Goal: Check status: Check status

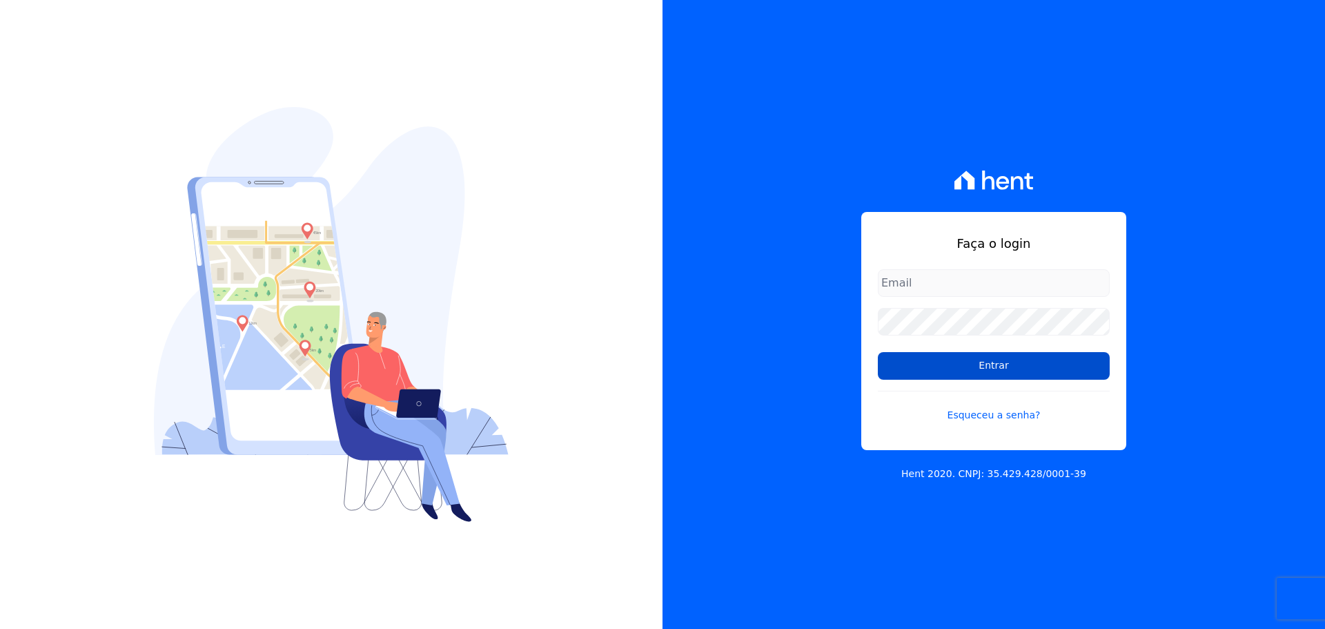
type input "[PERSON_NAME][EMAIL_ADDRESS][DOMAIN_NAME]"
click at [964, 365] on input "Entrar" at bounding box center [994, 366] width 232 height 28
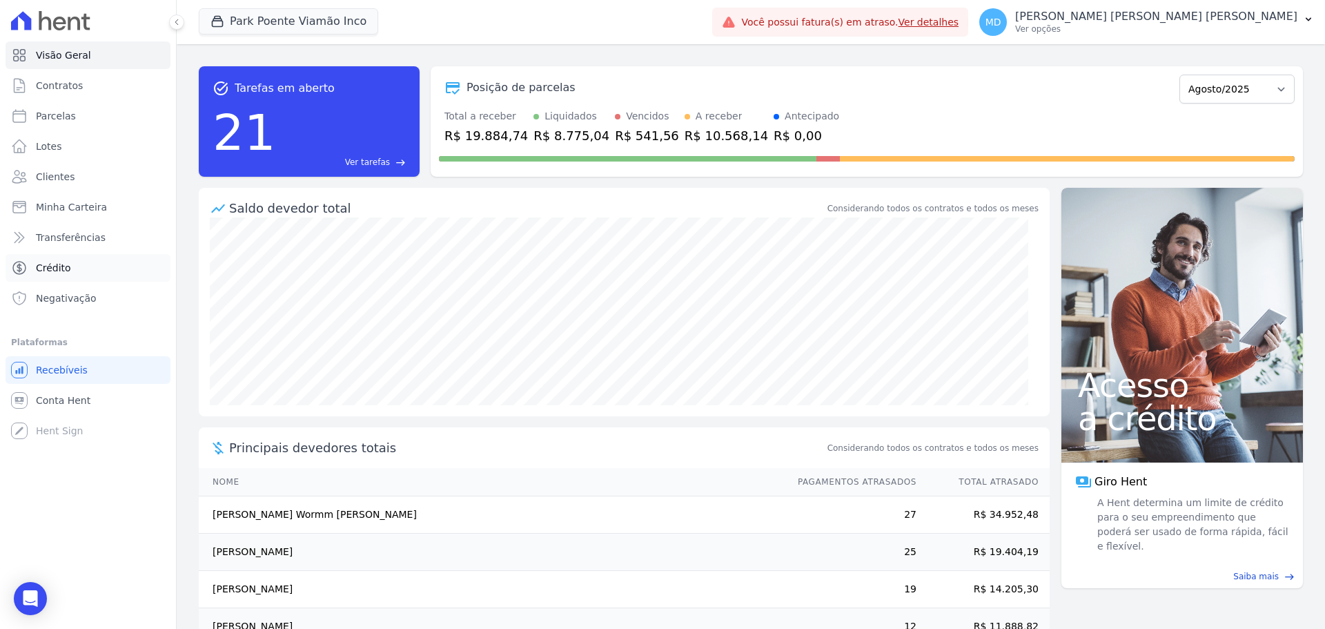
click at [69, 265] on link "Crédito" at bounding box center [88, 268] width 165 height 28
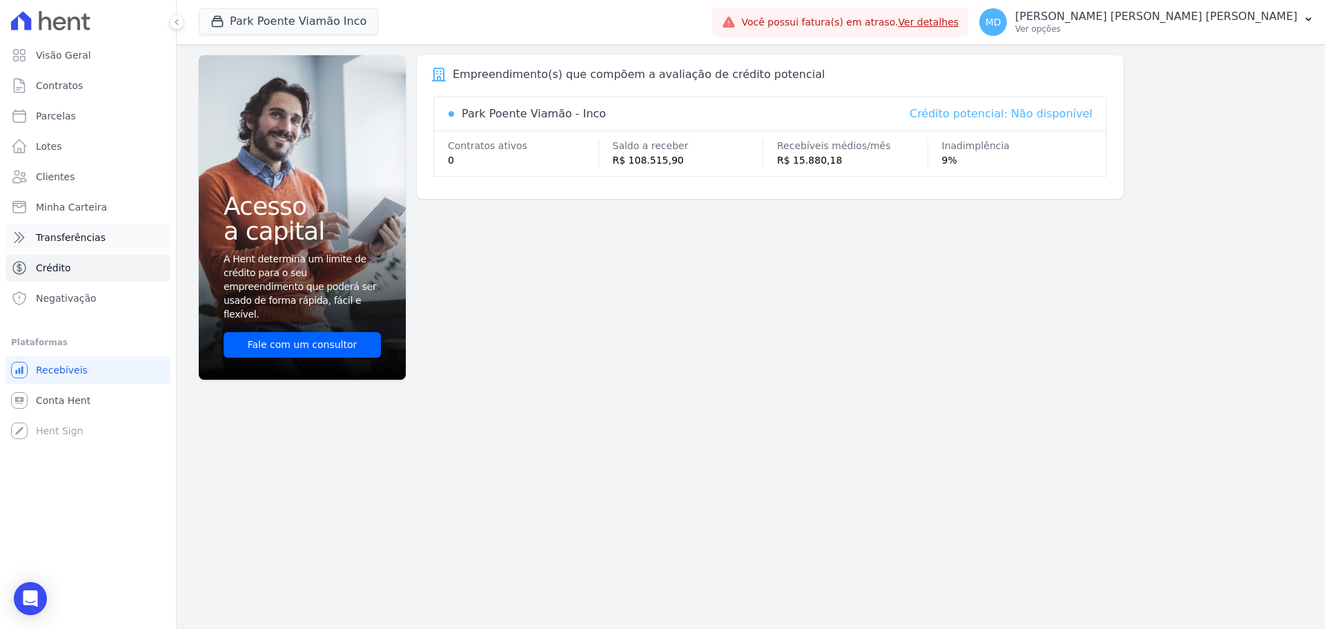
click at [75, 237] on span "Transferências" at bounding box center [71, 238] width 70 height 14
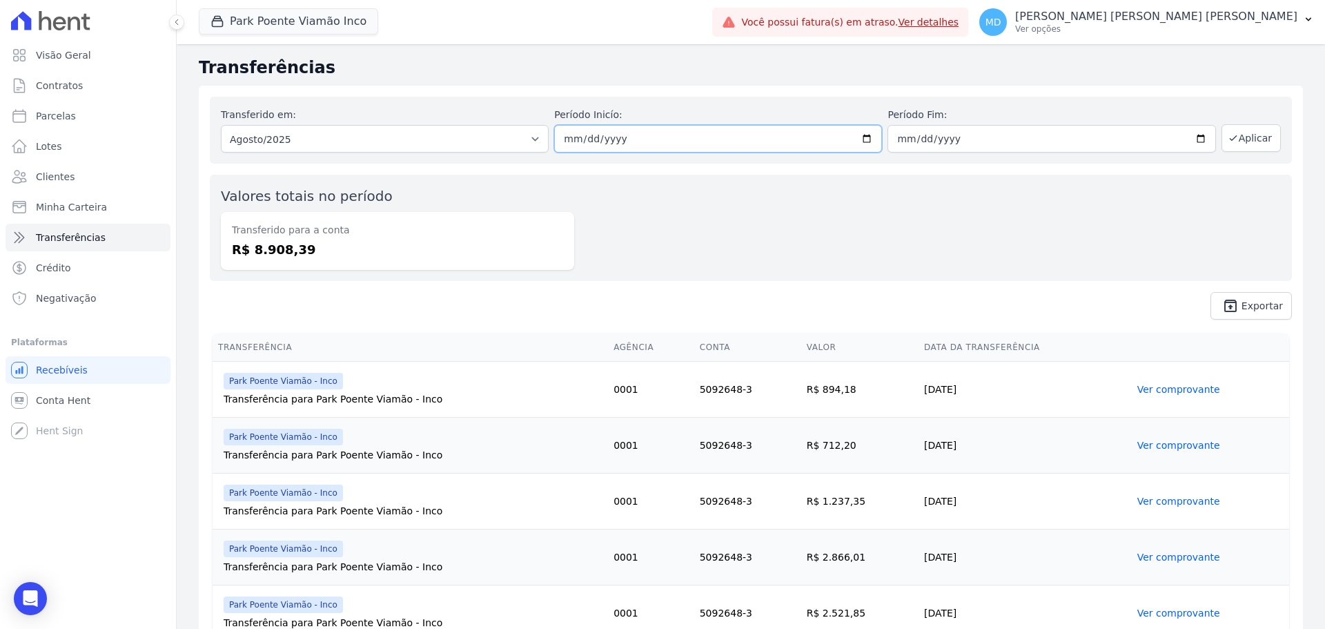
click at [596, 139] on input "2025-08-01" at bounding box center [718, 139] width 328 height 28
click at [302, 20] on button "Park Poente Viamão Inco" at bounding box center [288, 21] width 179 height 26
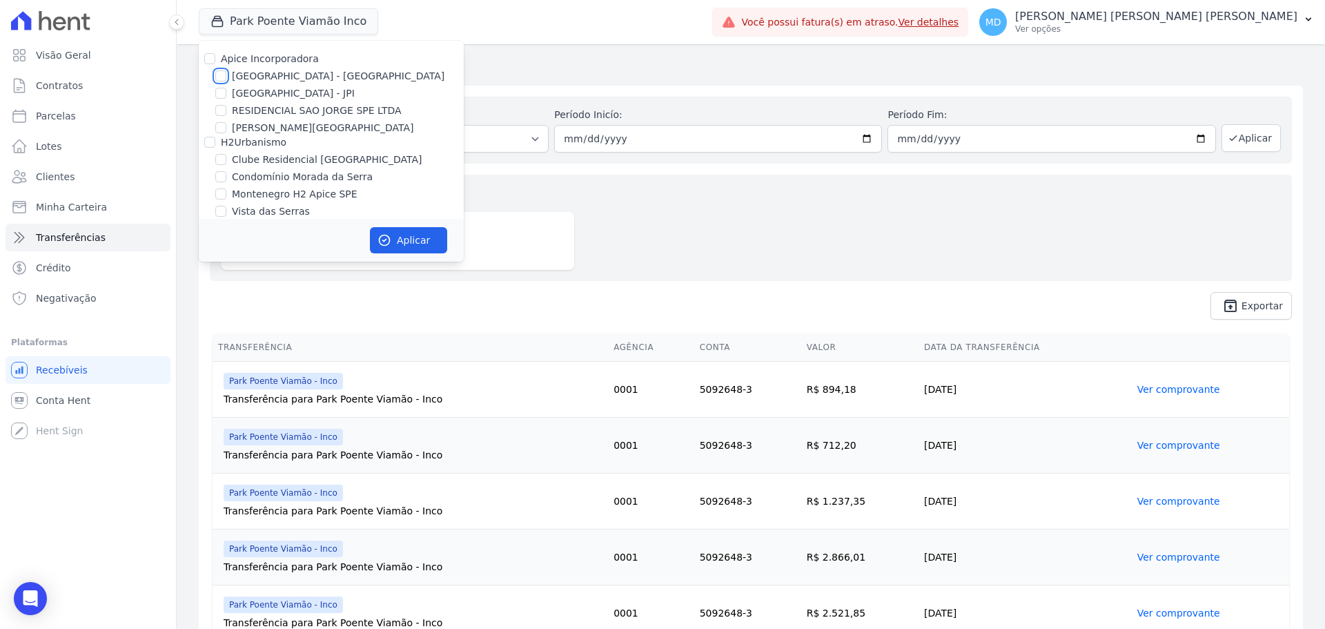
click at [224, 75] on input "Arty Park - Gravatai" at bounding box center [220, 75] width 11 height 11
checkbox input "true"
click at [409, 237] on button "Aplicar" at bounding box center [408, 240] width 77 height 26
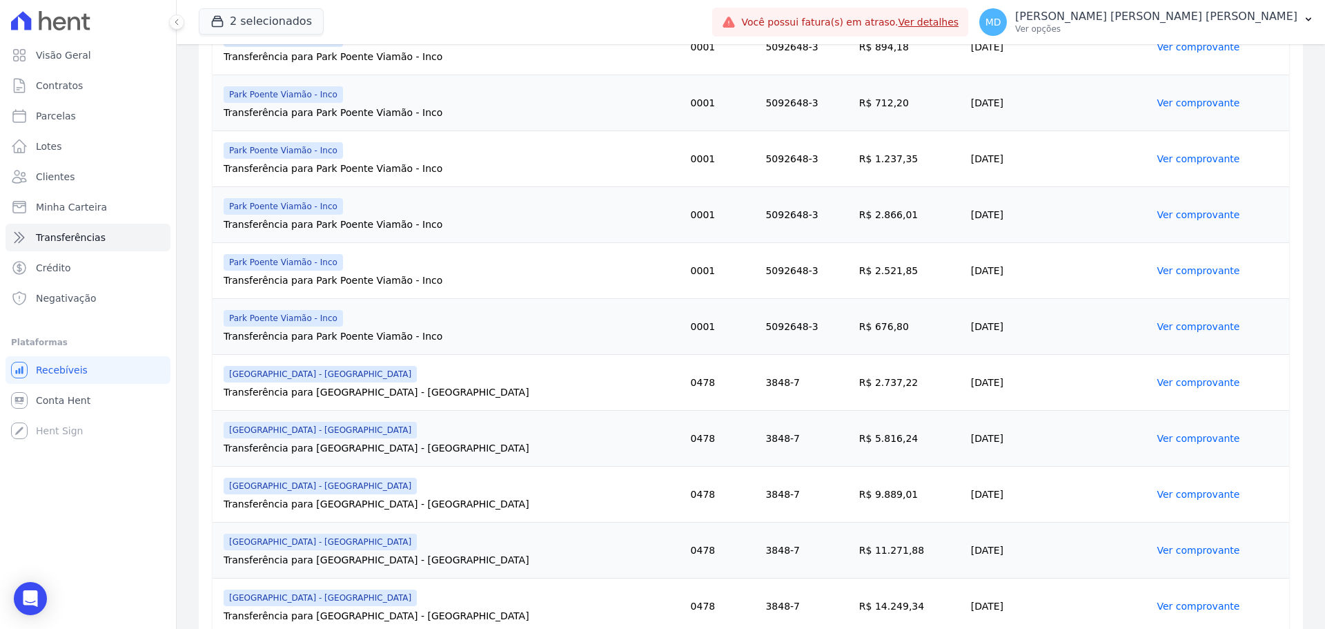
scroll to position [345, 0]
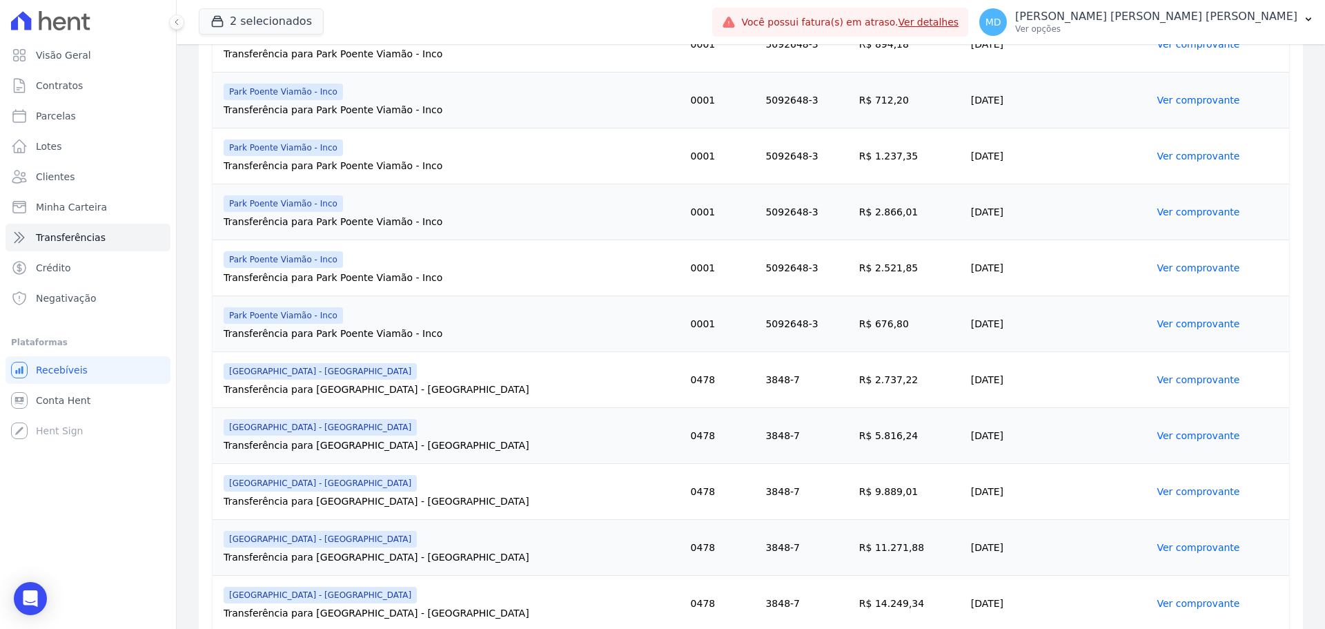
click at [1157, 266] on link "Ver comprovante" at bounding box center [1198, 267] width 83 height 11
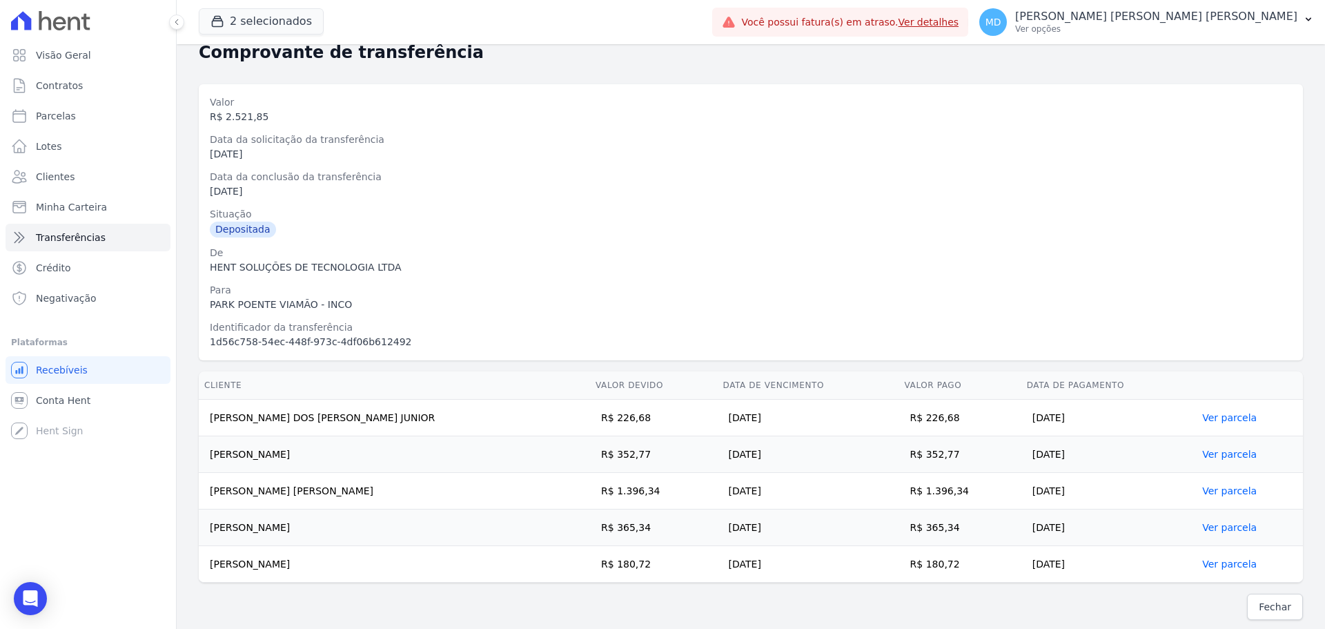
scroll to position [37, 0]
click at [1262, 607] on span "Fechar" at bounding box center [1275, 605] width 32 height 14
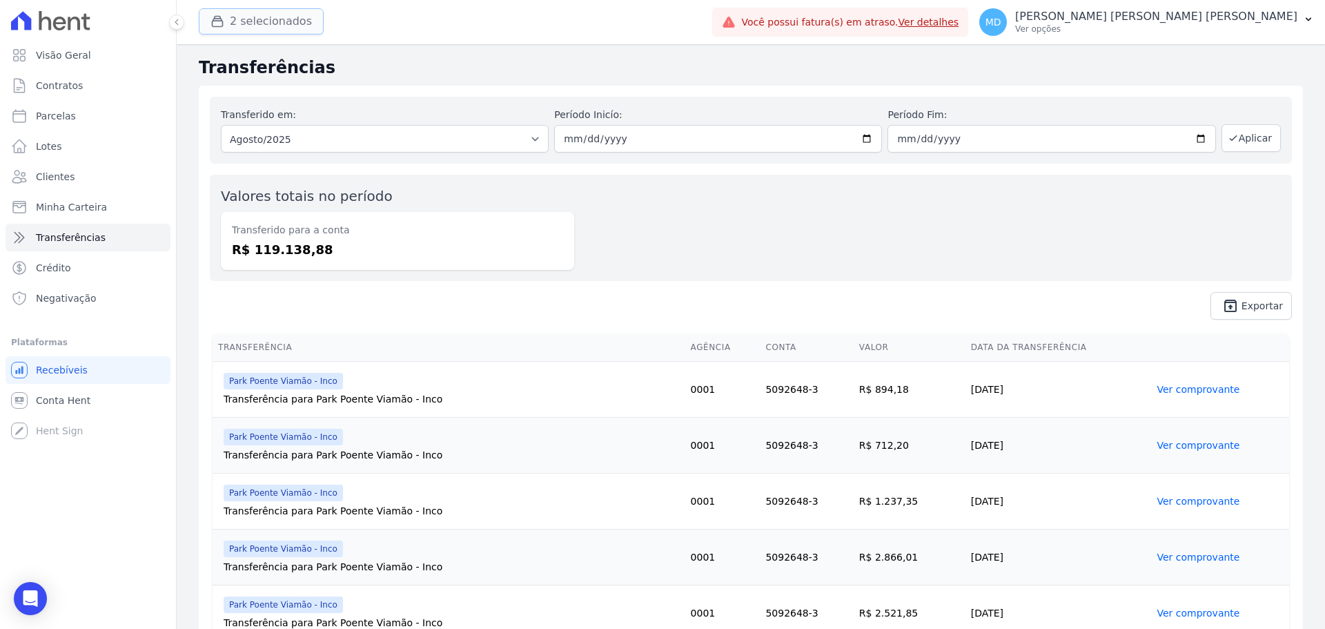
click at [269, 21] on button "2 selecionados" at bounding box center [261, 21] width 125 height 26
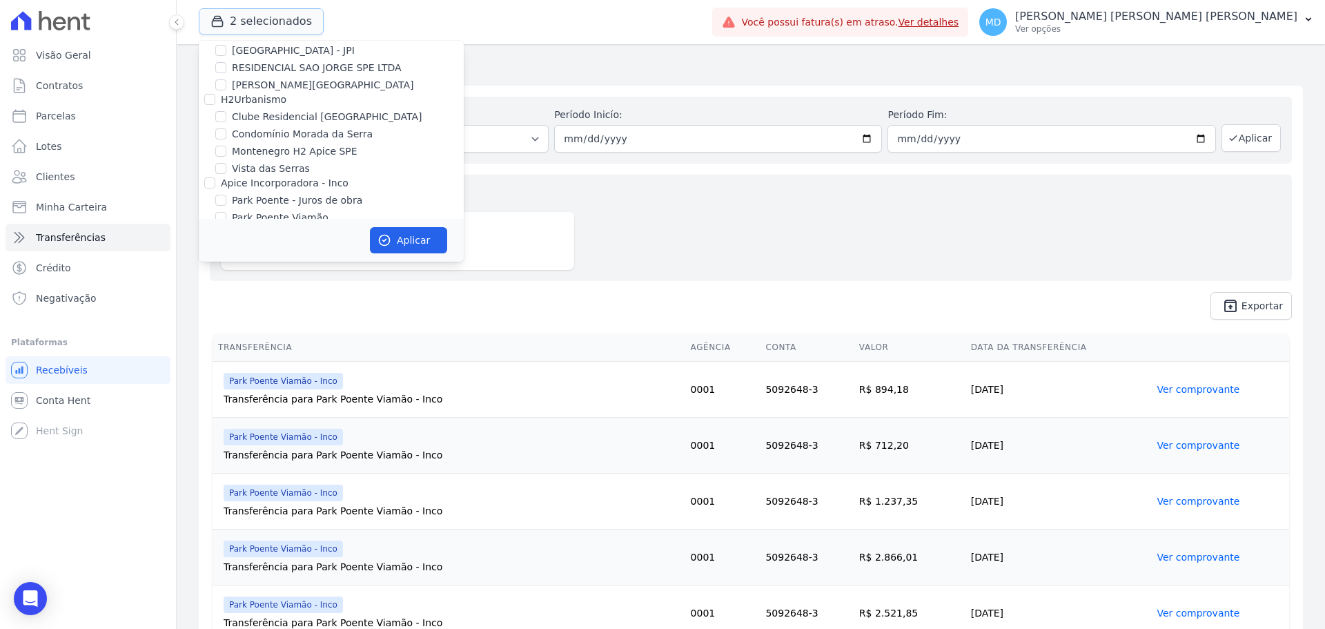
scroll to position [77, 0]
click at [271, 202] on label "Park Poente Viamão - Inco" at bounding box center [295, 200] width 126 height 14
click at [226, 202] on input "Park Poente Viamão - Inco" at bounding box center [220, 200] width 11 height 11
checkbox input "false"
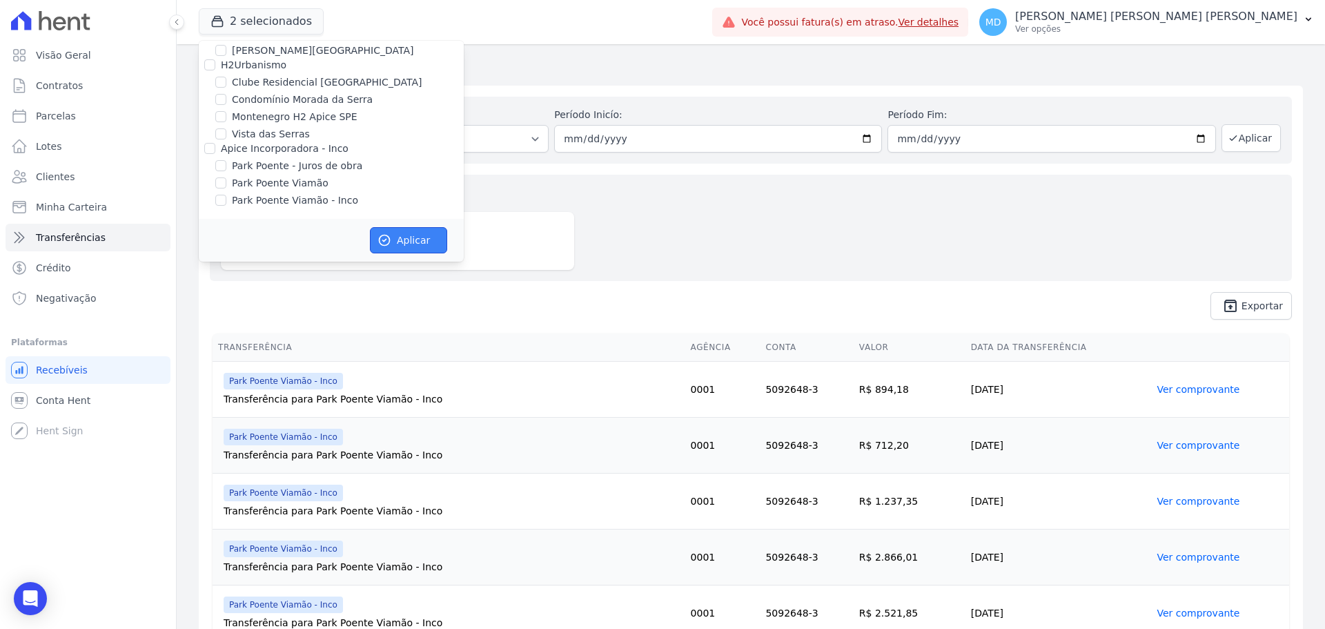
click at [400, 231] on button "Aplicar" at bounding box center [408, 240] width 77 height 26
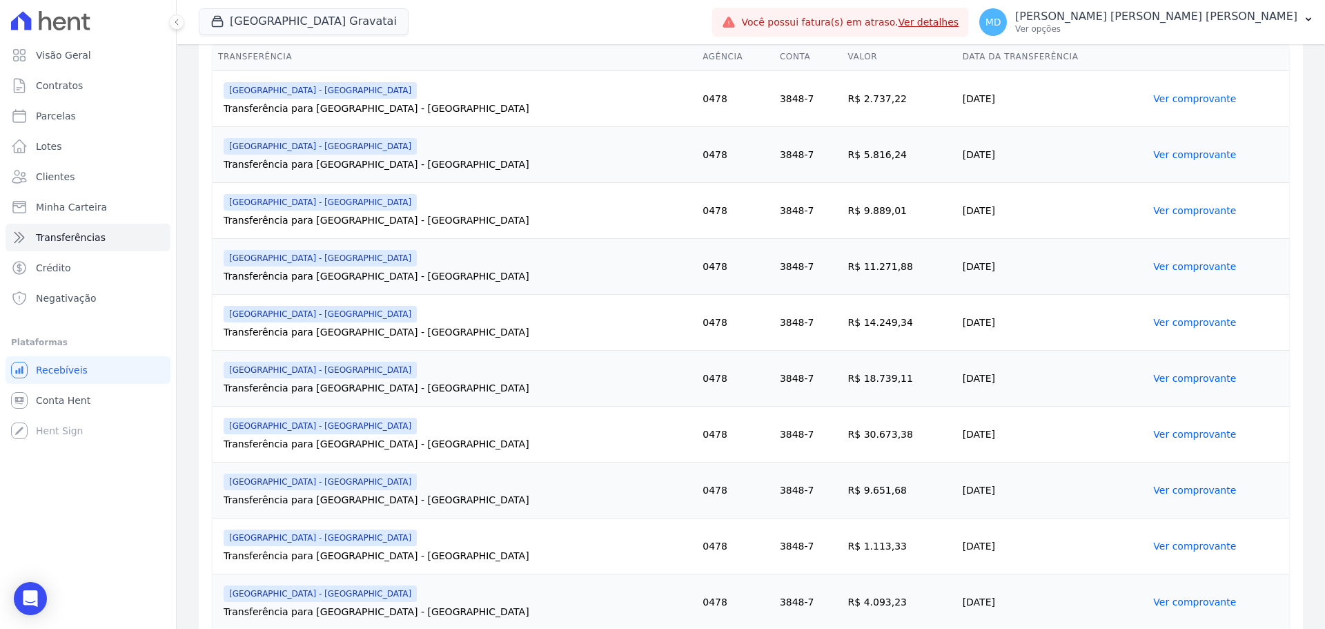
scroll to position [345, 0]
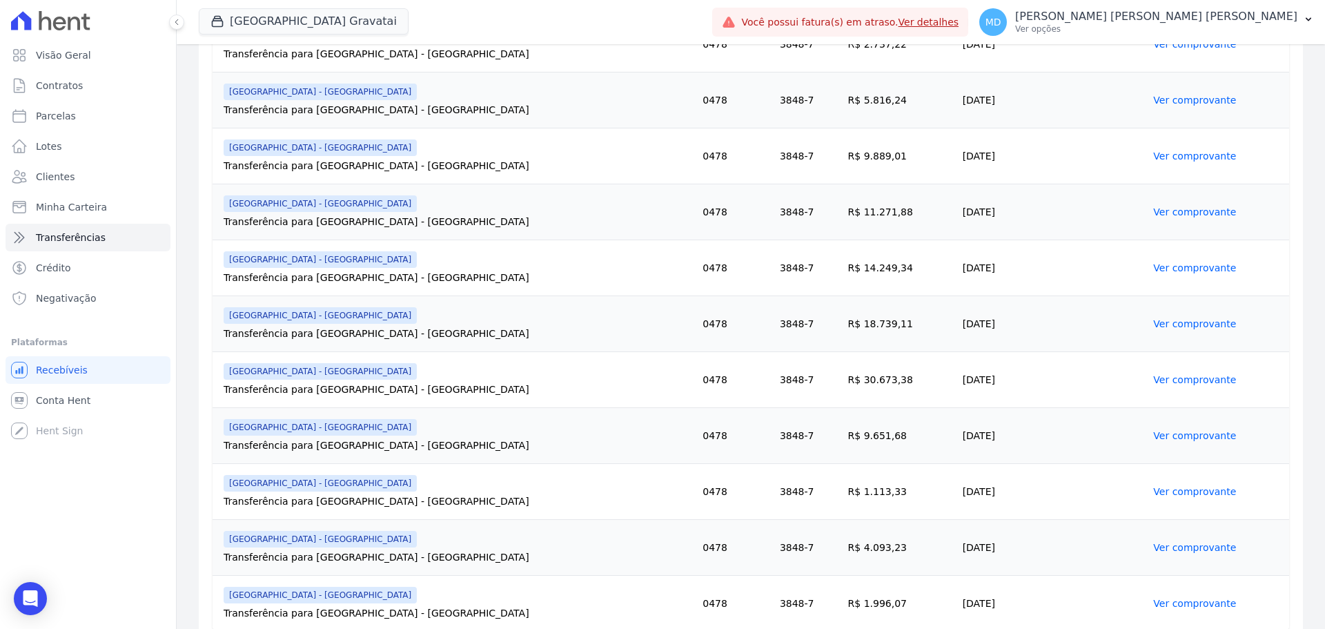
click at [1166, 433] on link "Ver comprovante" at bounding box center [1194, 435] width 83 height 11
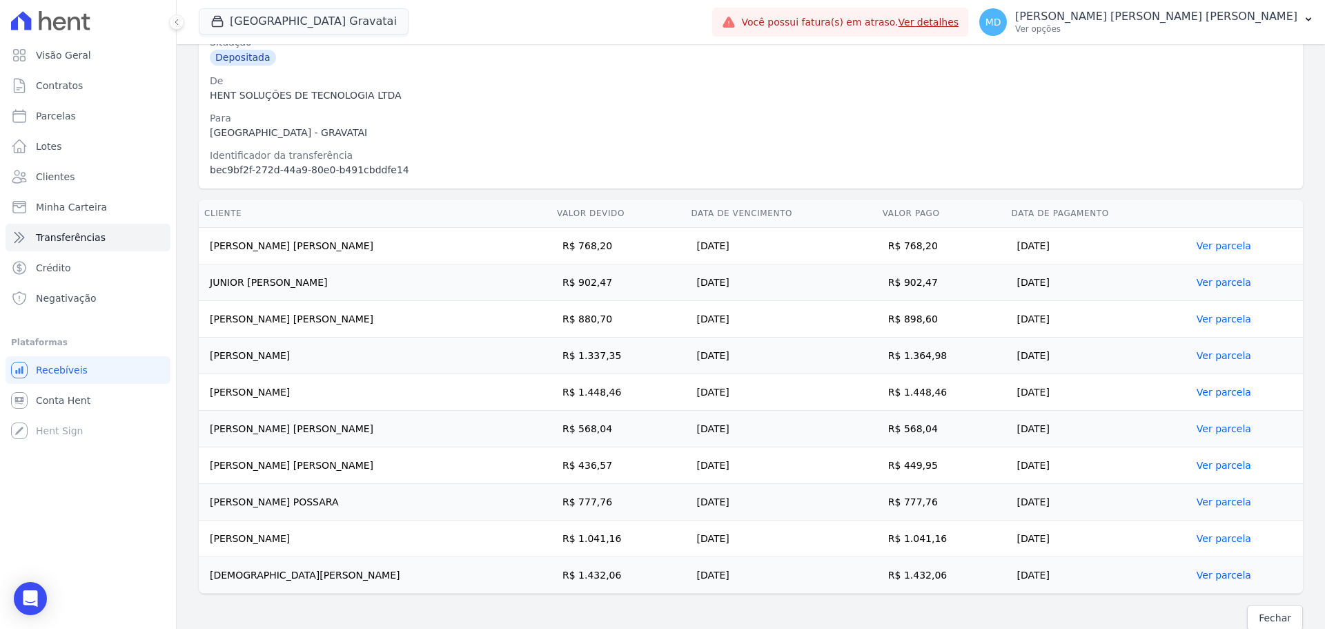
scroll to position [220, 0]
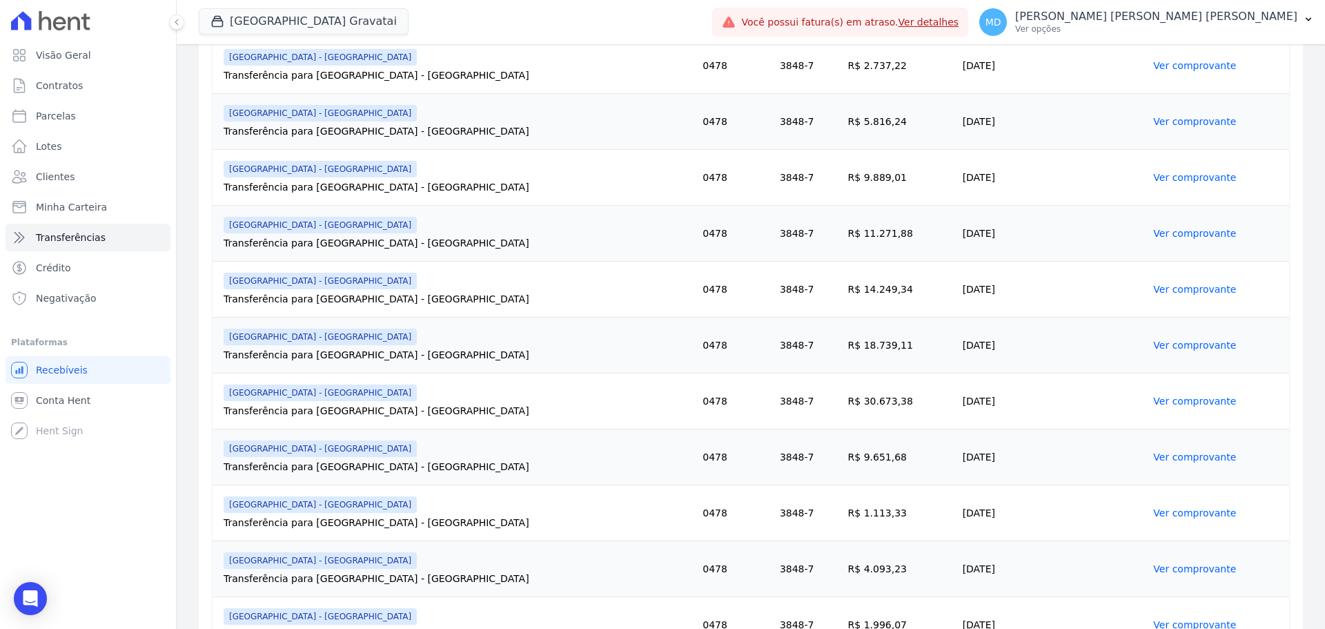
scroll to position [345, 0]
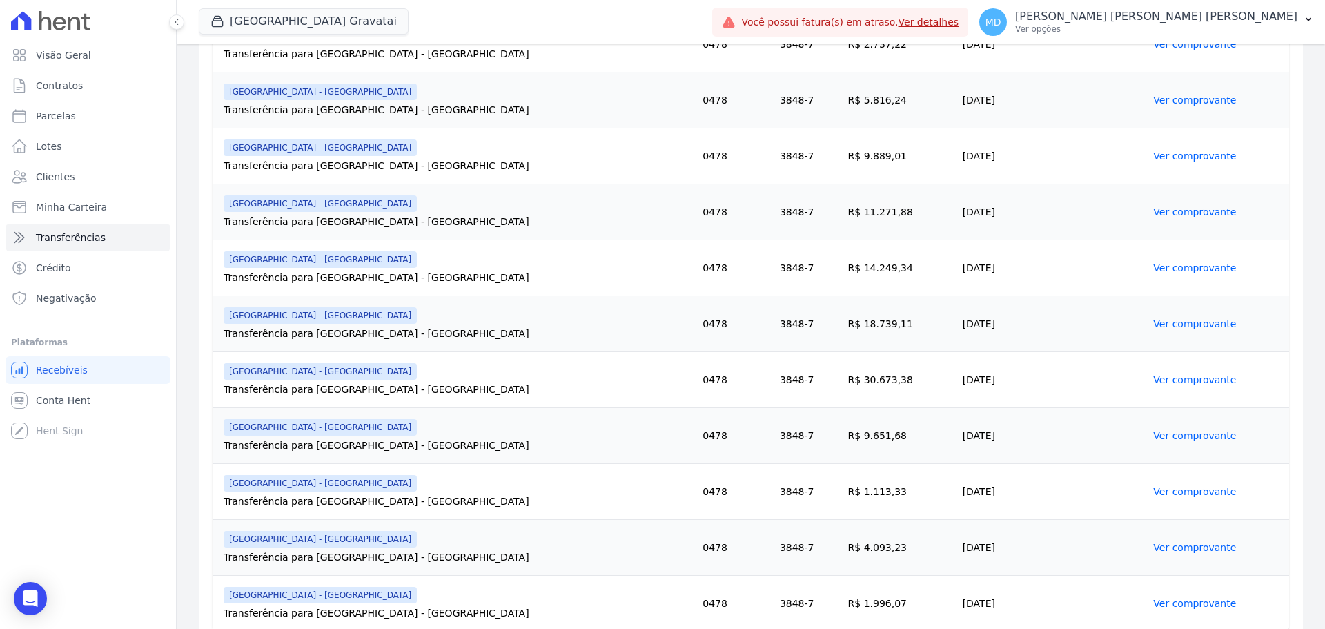
click at [1165, 491] on link "Ver comprovante" at bounding box center [1194, 491] width 83 height 11
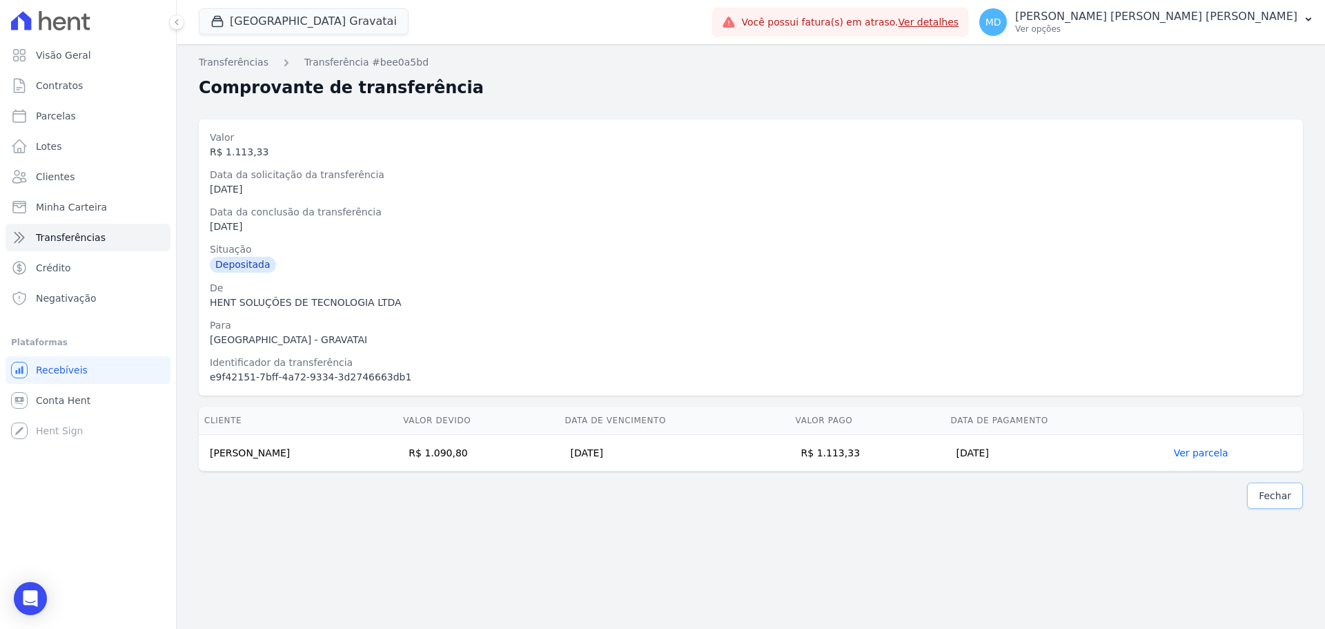
click at [1261, 500] on link "Fechar" at bounding box center [1275, 495] width 56 height 26
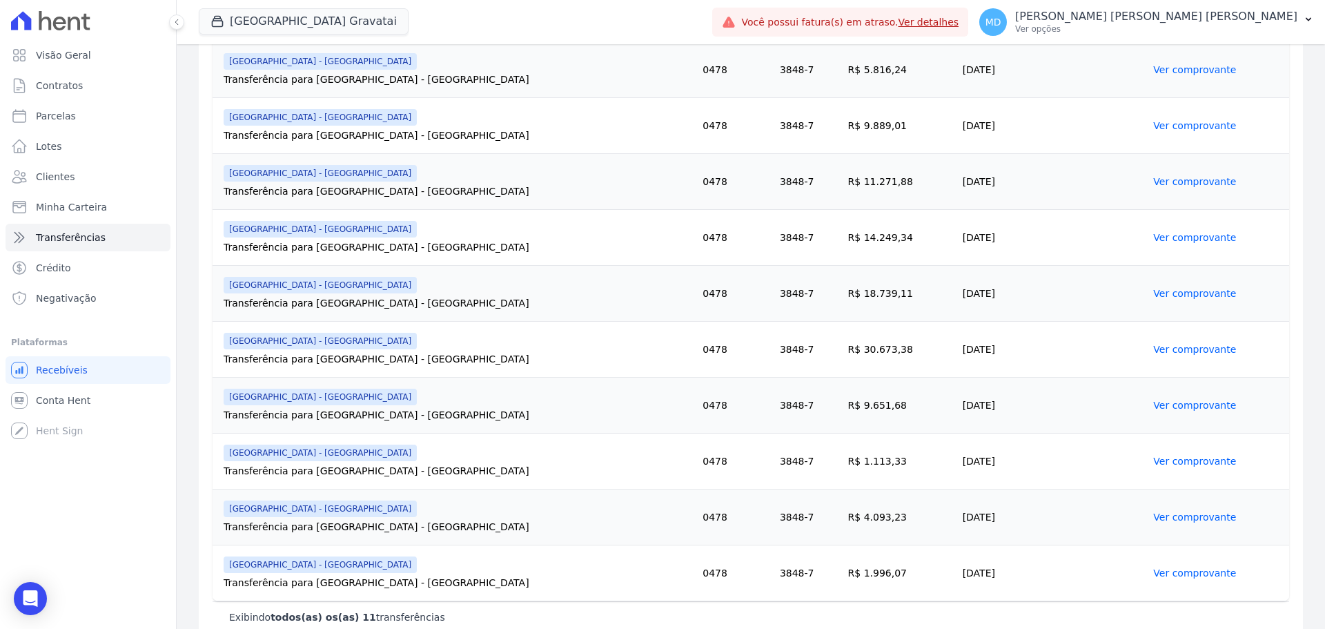
scroll to position [393, 0]
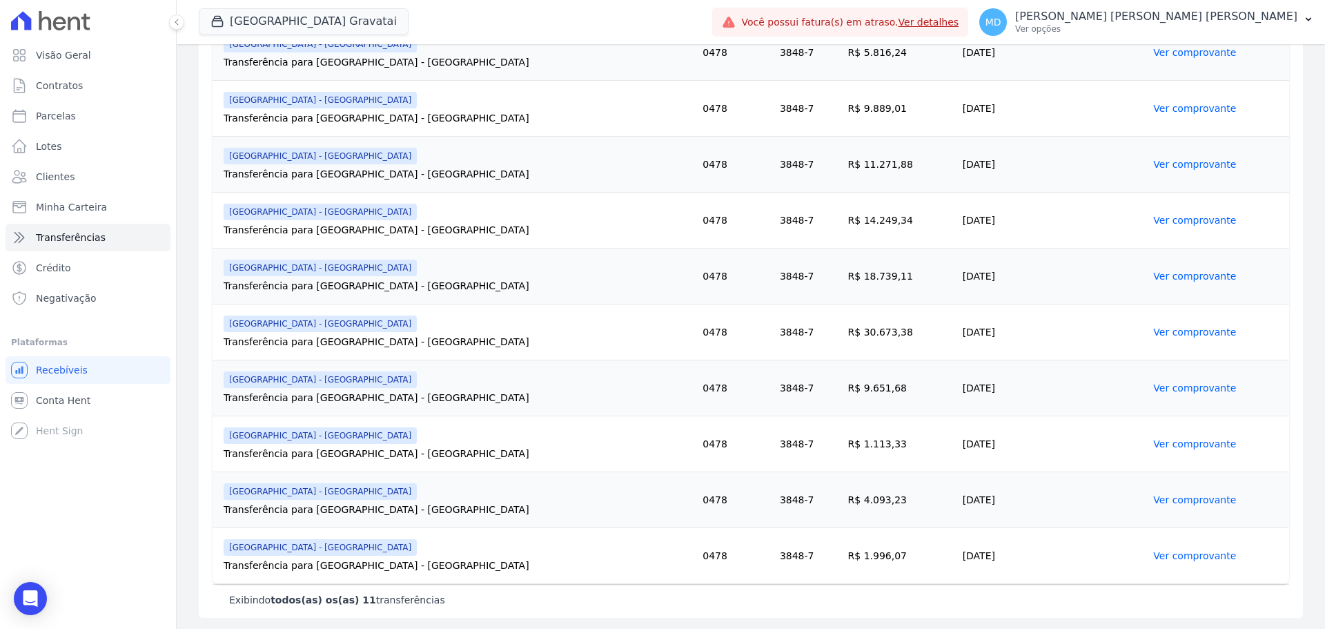
click at [1153, 494] on link "Ver comprovante" at bounding box center [1194, 499] width 83 height 11
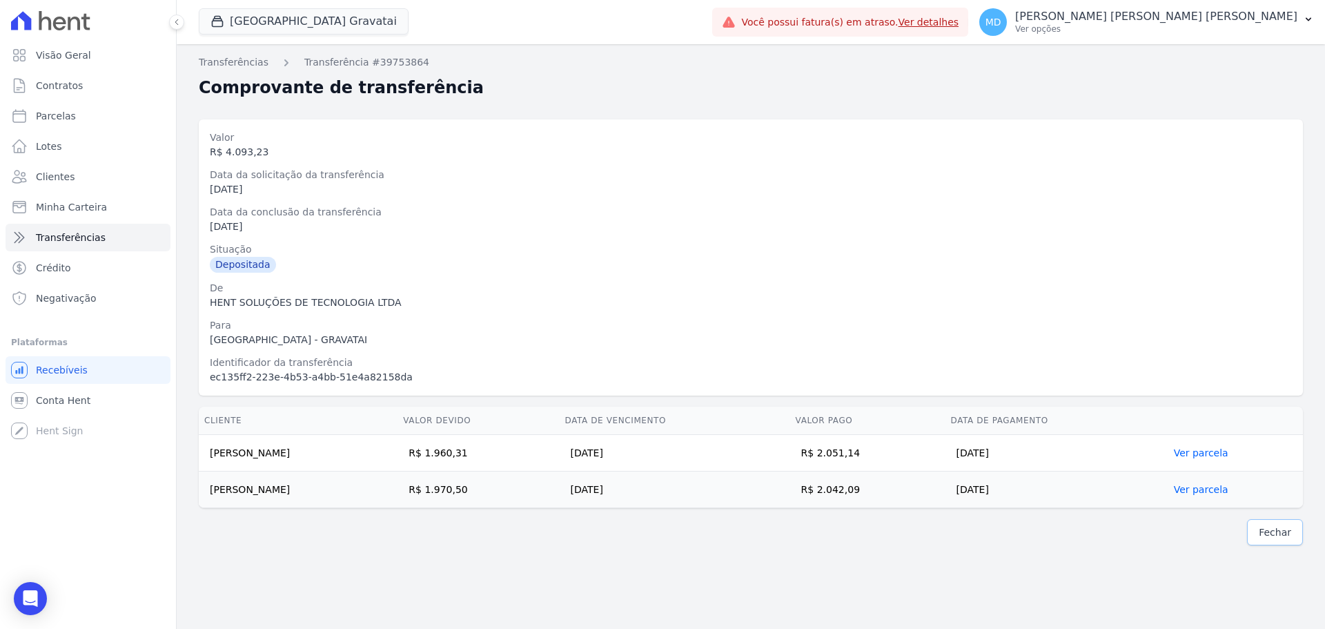
click at [1273, 536] on span "Fechar" at bounding box center [1275, 532] width 32 height 14
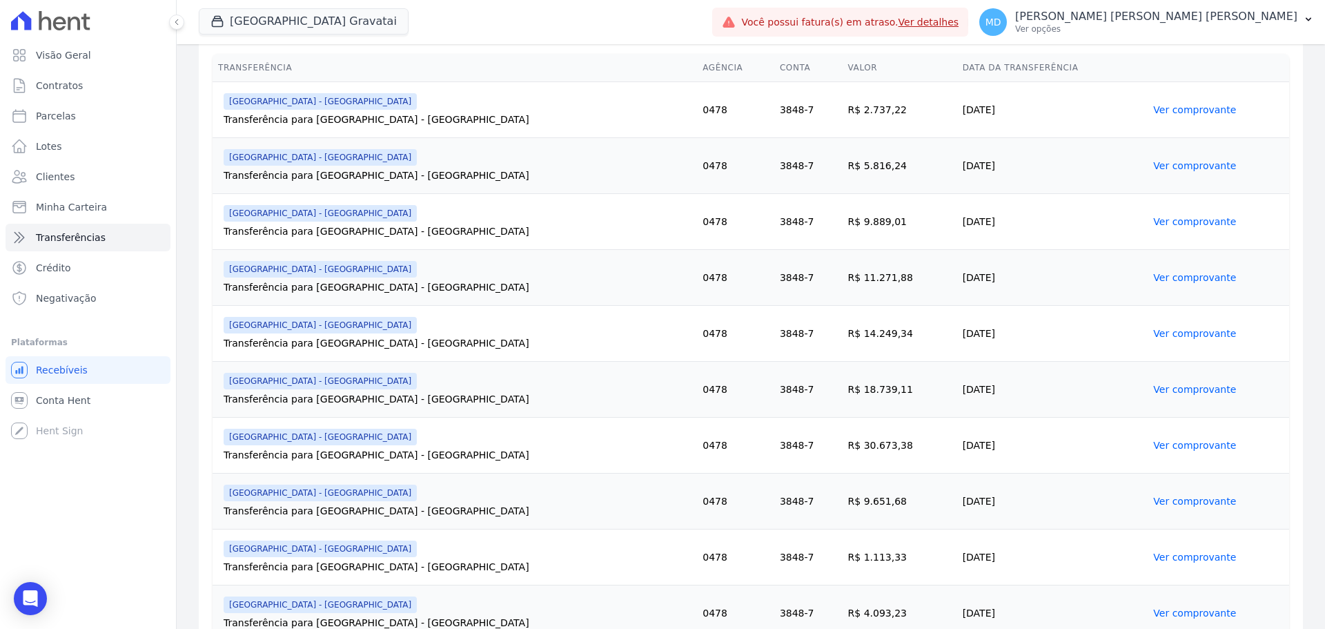
scroll to position [255, 0]
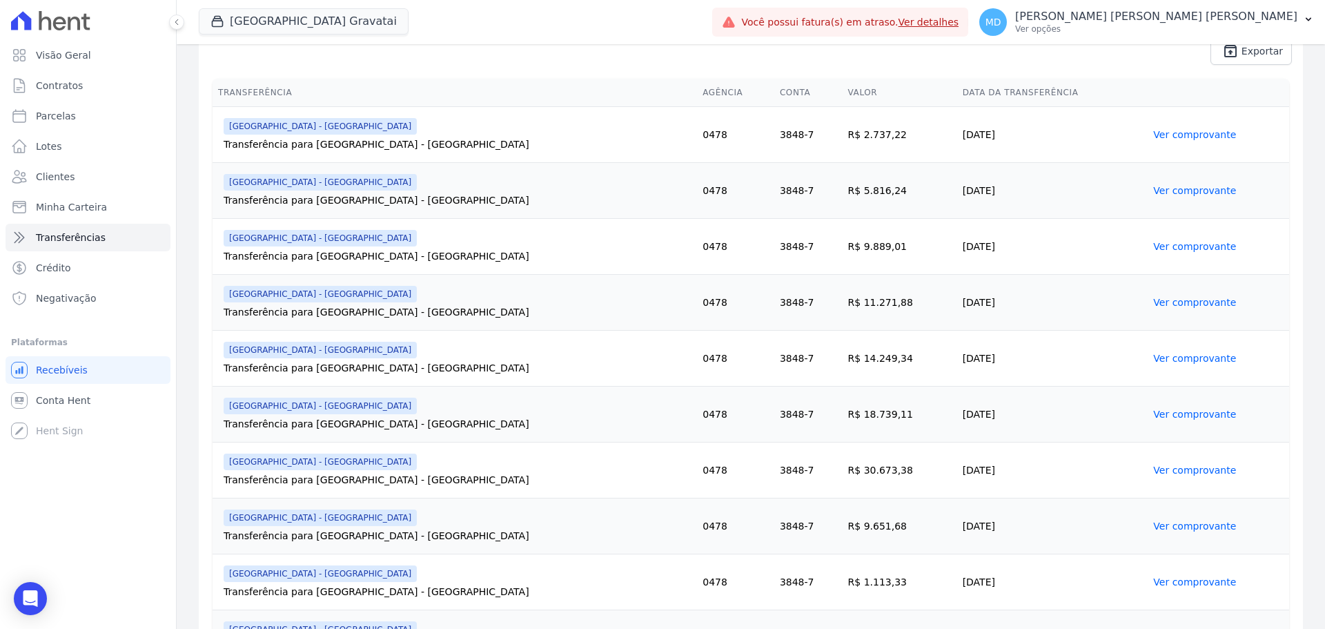
click at [1153, 473] on link "Ver comprovante" at bounding box center [1194, 470] width 83 height 11
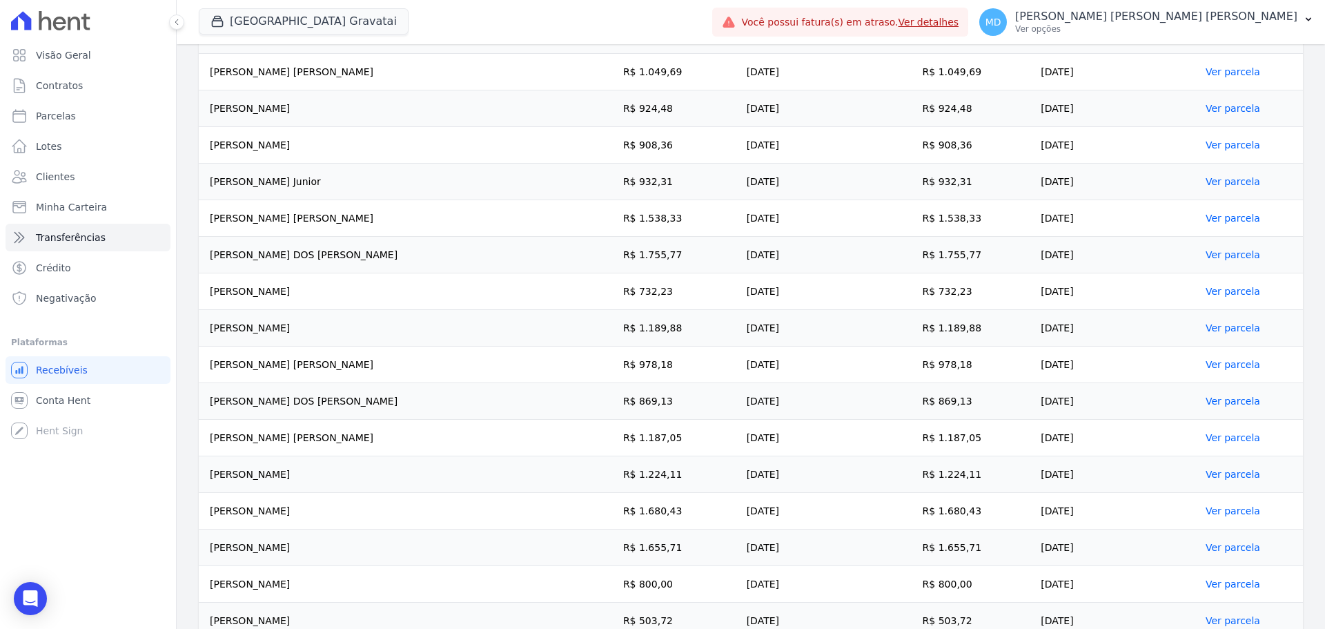
scroll to position [1025, 0]
